Goal: Task Accomplishment & Management: Manage account settings

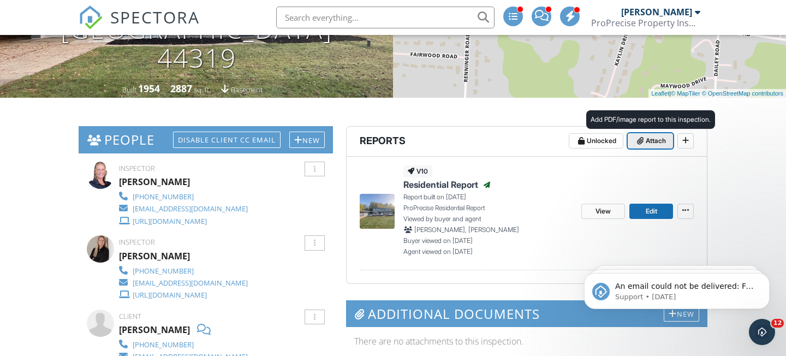
click at [651, 145] on span "Attach" at bounding box center [655, 140] width 20 height 11
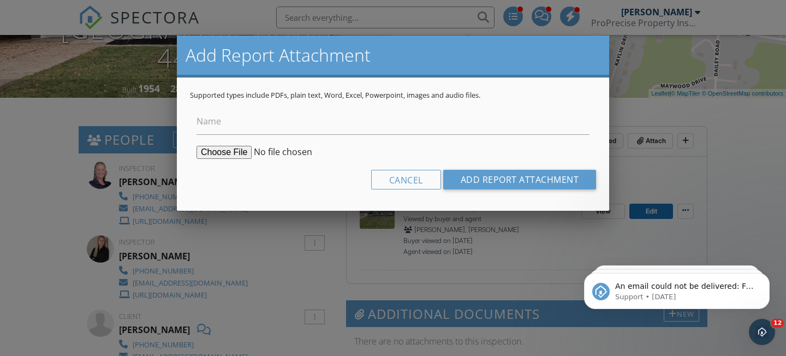
click at [233, 148] on input "file" at bounding box center [279, 152] width 167 height 13
type input "C:\fakepath\UDS Level 1 Report Final Report Center.pdf"
click at [257, 128] on input "Name" at bounding box center [392, 121] width 393 height 27
click at [546, 86] on div "Supported types include PDFs, plain text, Word, Excel, Powerpoint, images and a…" at bounding box center [393, 143] width 432 height 133
click at [534, 185] on input "Add Report Attachment" at bounding box center [519, 180] width 153 height 20
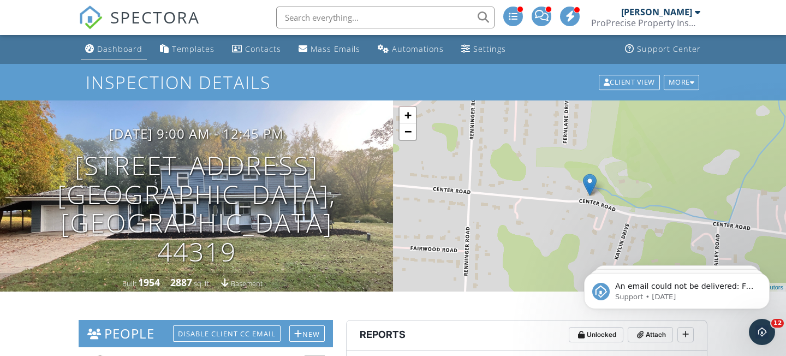
click at [123, 47] on div "Dashboard" at bounding box center [119, 49] width 45 height 10
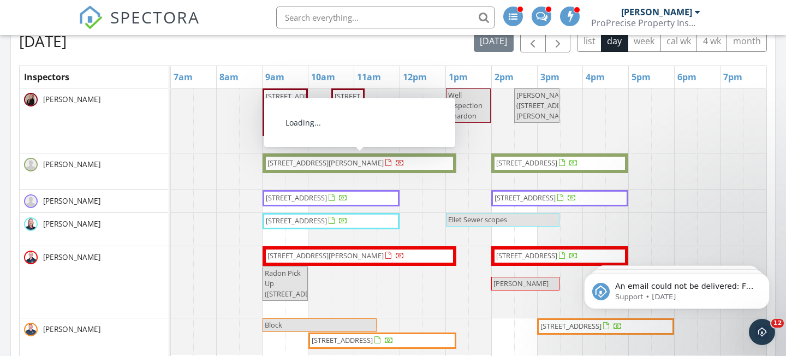
scroll to position [656, 0]
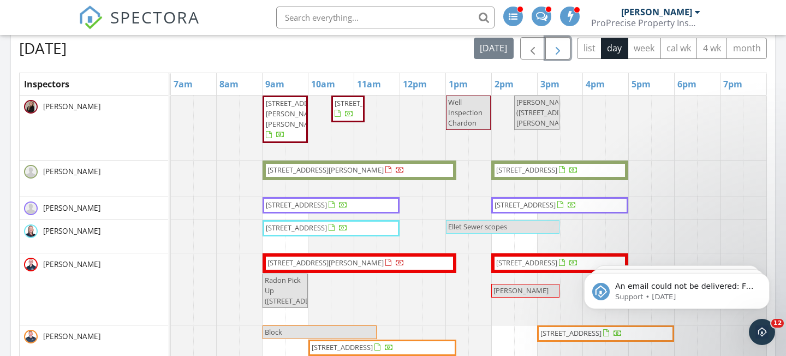
click at [559, 45] on span "button" at bounding box center [557, 48] width 13 height 13
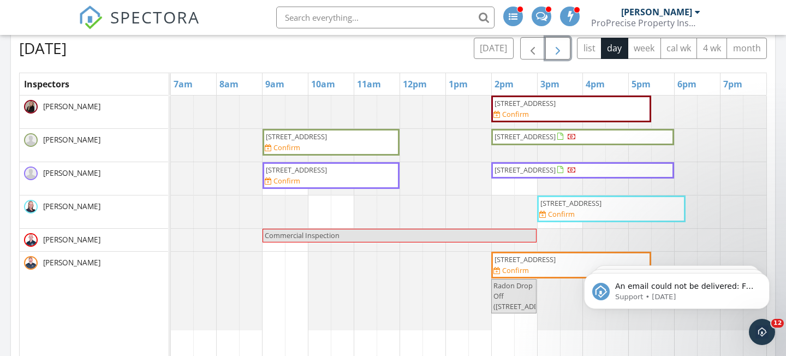
click at [559, 45] on span "button" at bounding box center [557, 48] width 13 height 13
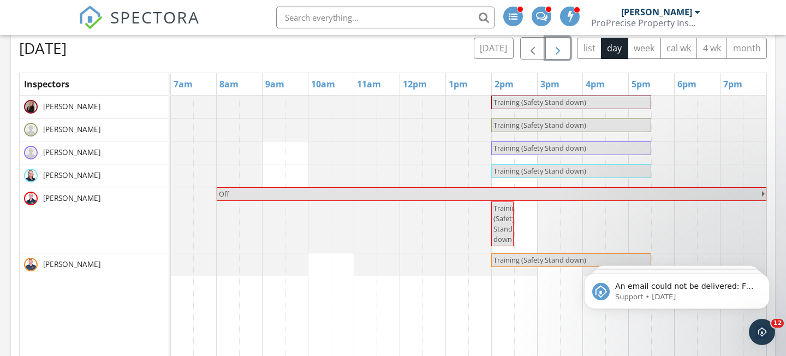
click at [559, 45] on span "button" at bounding box center [557, 48] width 13 height 13
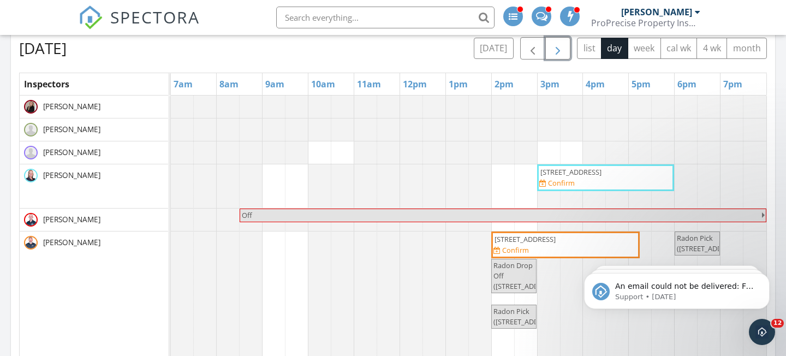
click at [559, 45] on span "button" at bounding box center [557, 48] width 13 height 13
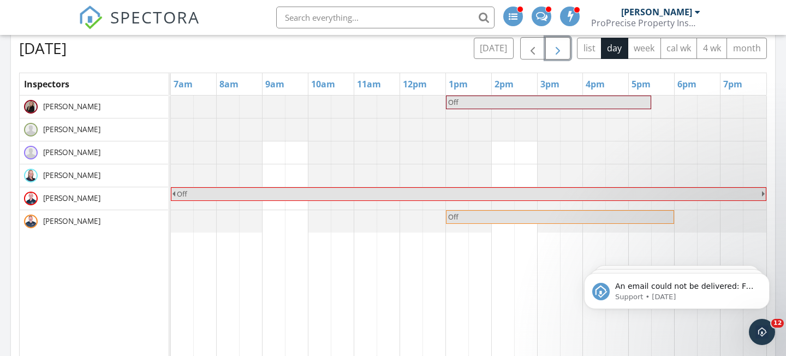
click at [559, 45] on span "button" at bounding box center [557, 48] width 13 height 13
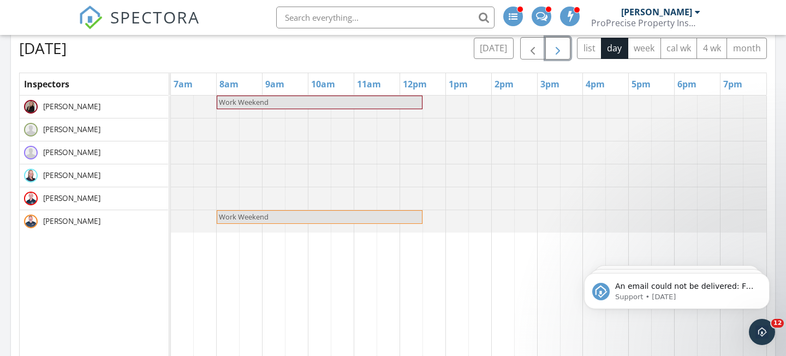
click at [559, 45] on span "button" at bounding box center [557, 48] width 13 height 13
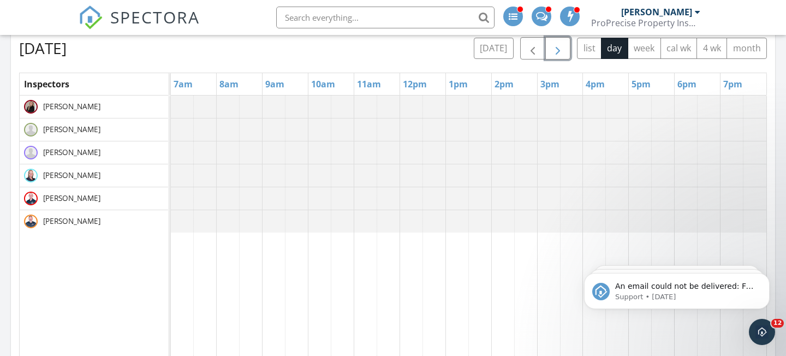
click at [559, 45] on span "button" at bounding box center [557, 48] width 13 height 13
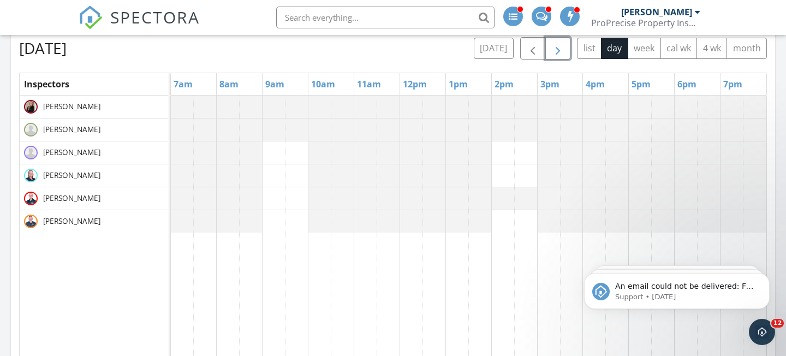
click at [559, 45] on span "button" at bounding box center [557, 48] width 13 height 13
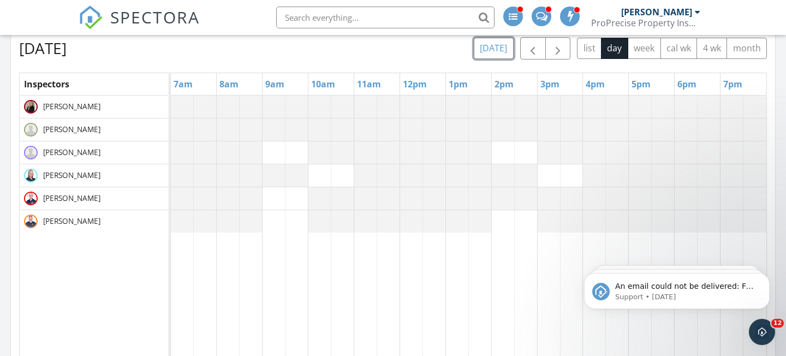
click at [499, 52] on button "today" at bounding box center [494, 48] width 40 height 21
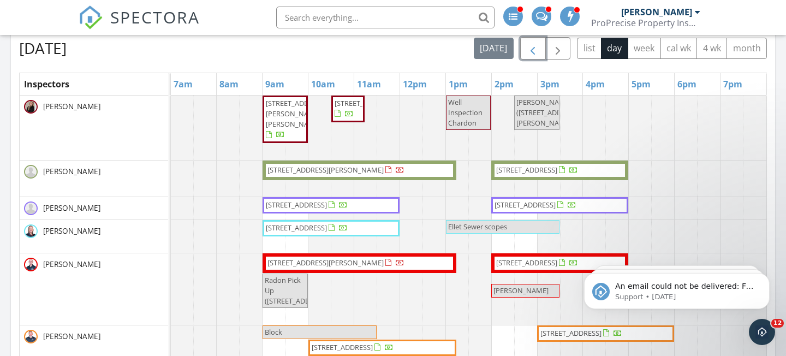
click at [537, 46] on span "button" at bounding box center [532, 48] width 13 height 13
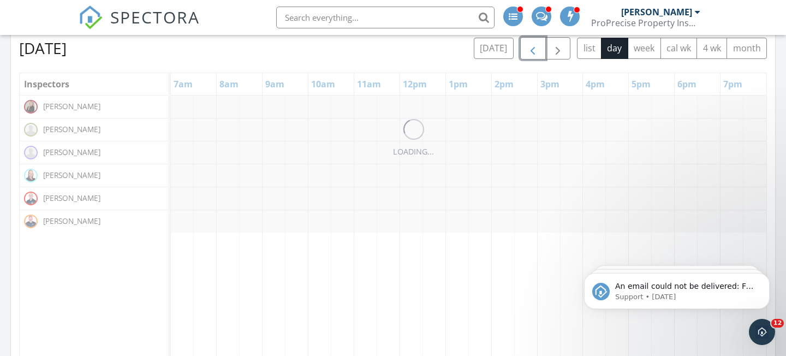
click at [537, 46] on span "button" at bounding box center [532, 48] width 13 height 13
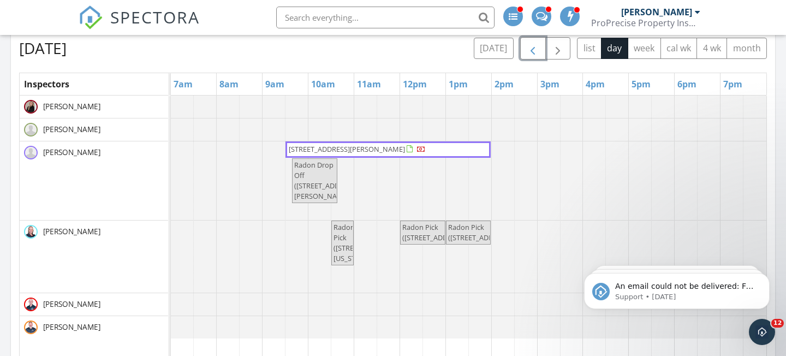
click at [537, 46] on span "button" at bounding box center [532, 48] width 13 height 13
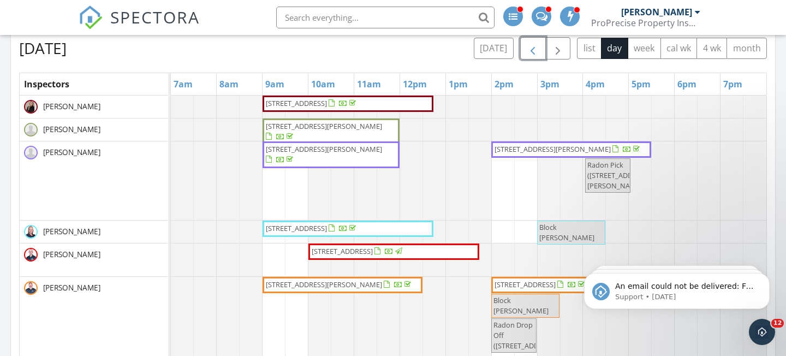
click at [316, 101] on span "427 Center Rd, Akron 44319" at bounding box center [296, 103] width 61 height 10
